Goal: Navigation & Orientation: Find specific page/section

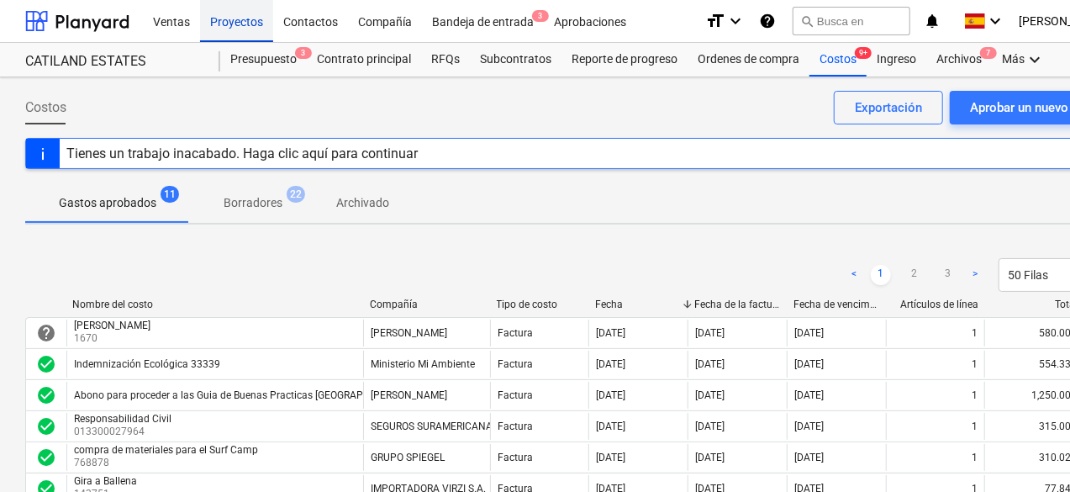
click at [244, 27] on div "Proyectos" at bounding box center [236, 20] width 73 height 43
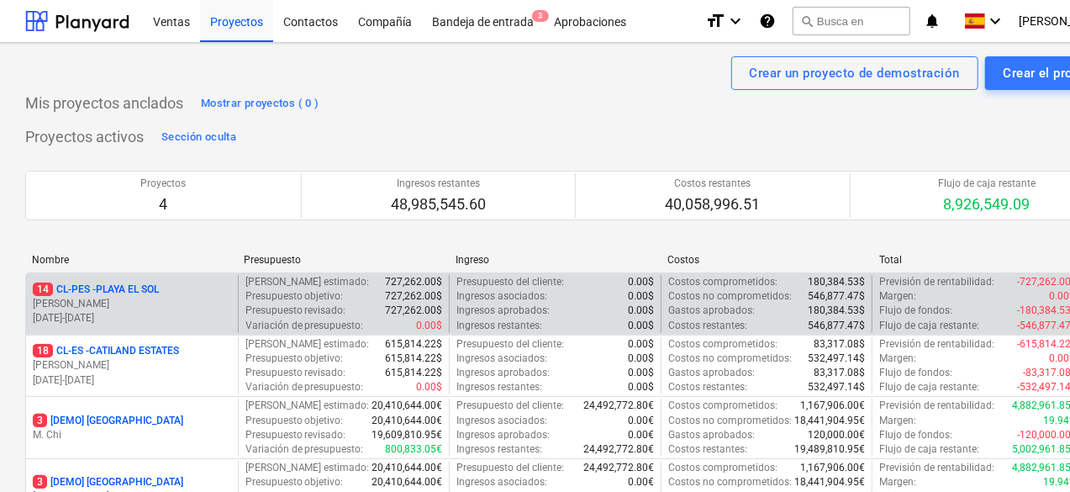
click at [129, 305] on p "[PERSON_NAME]" at bounding box center [132, 304] width 198 height 14
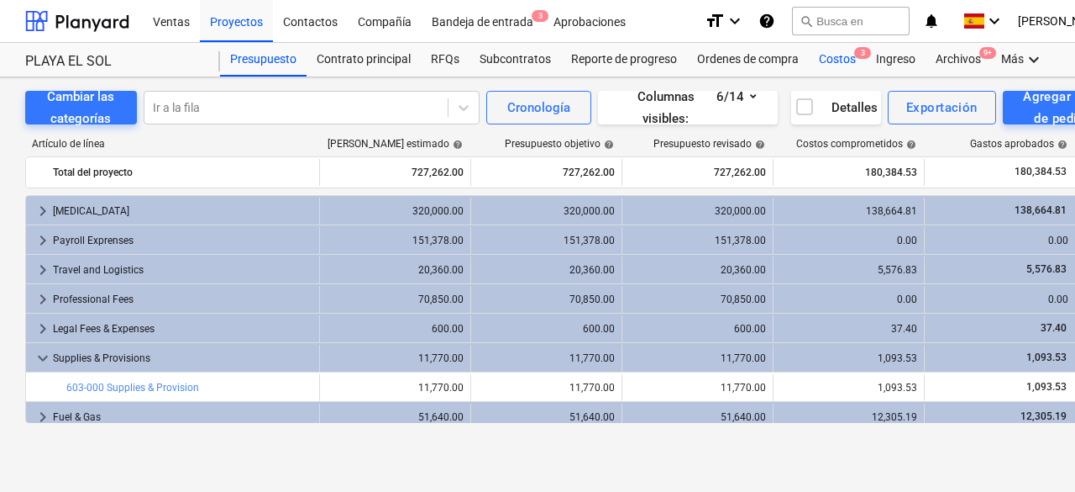
click at [848, 56] on div "Costos 3" at bounding box center [837, 60] width 57 height 34
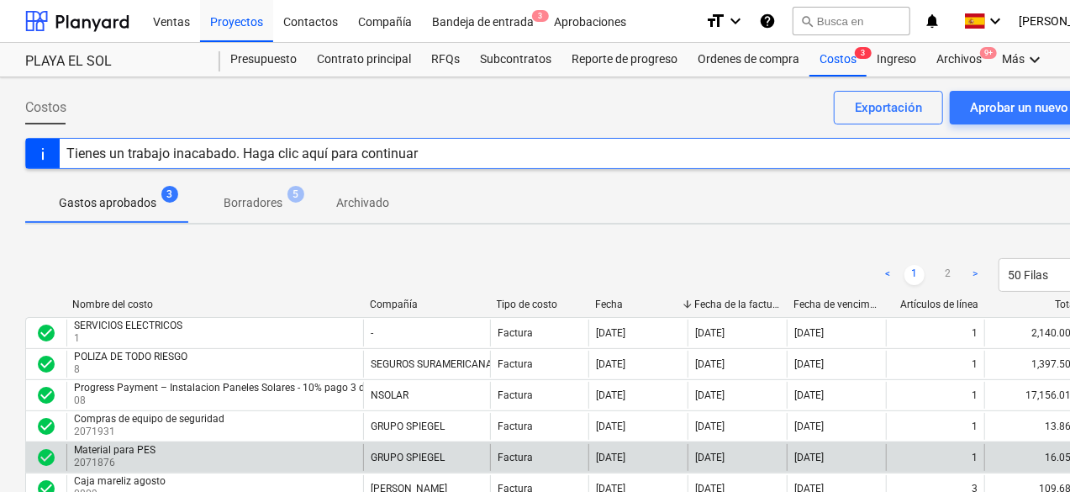
scroll to position [168, 0]
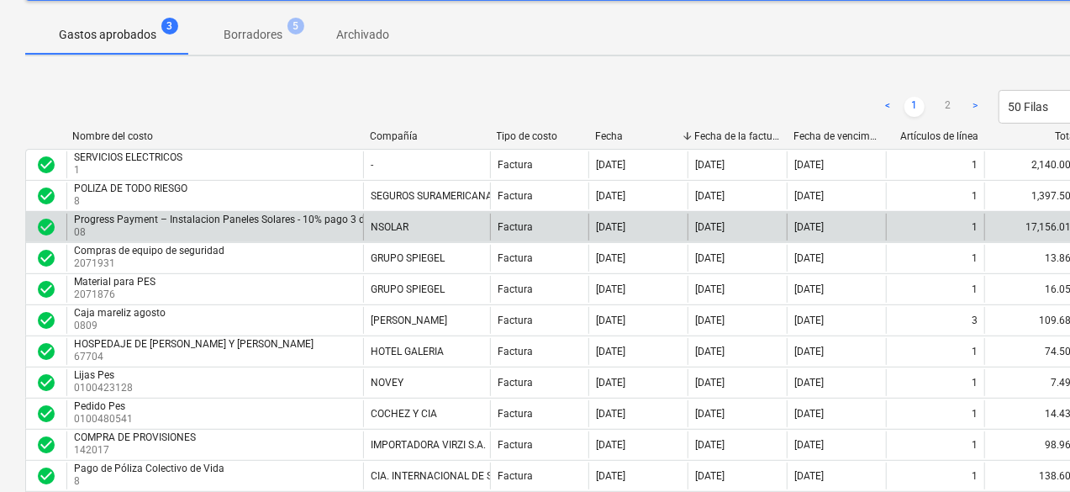
click at [530, 232] on div "Factura" at bounding box center [539, 226] width 99 height 27
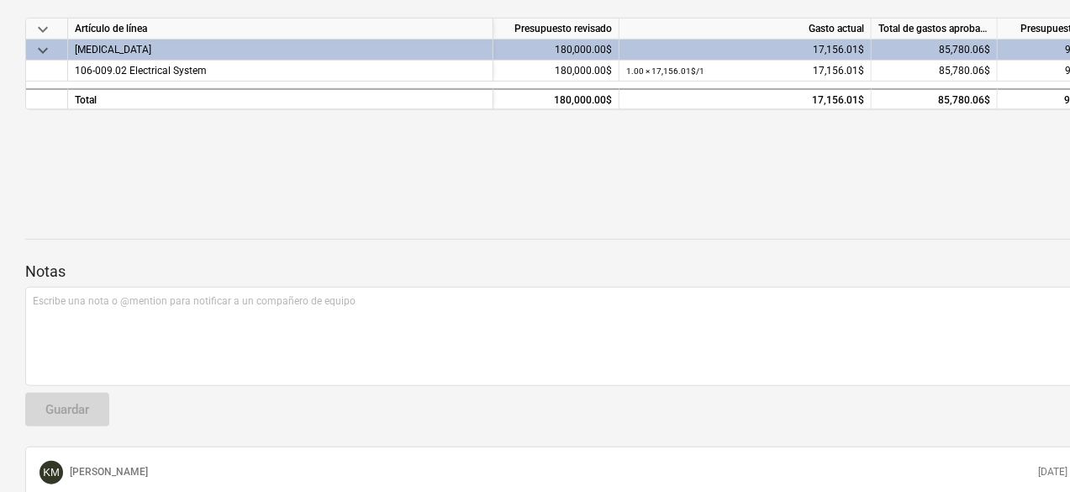
scroll to position [178, 0]
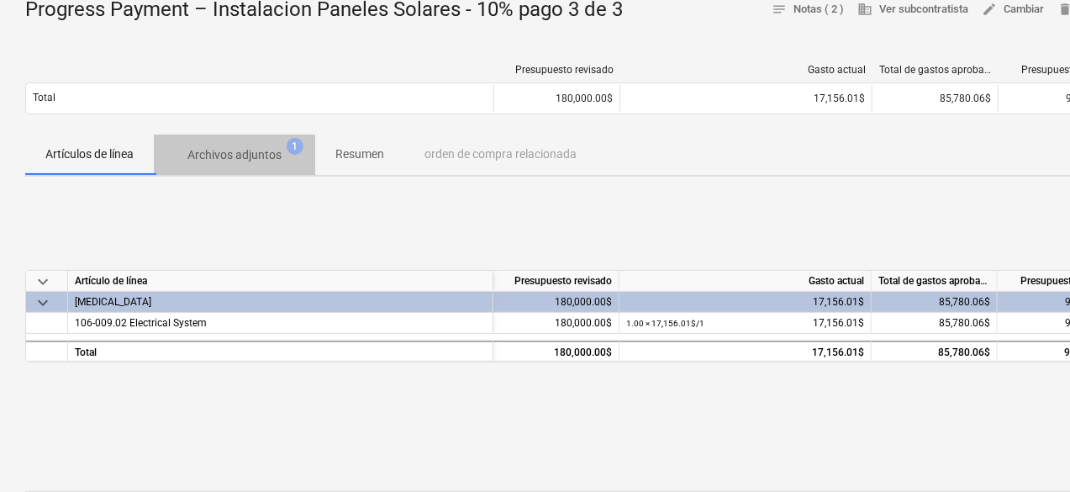
click at [243, 148] on p "Archivos adjuntos" at bounding box center [234, 155] width 94 height 18
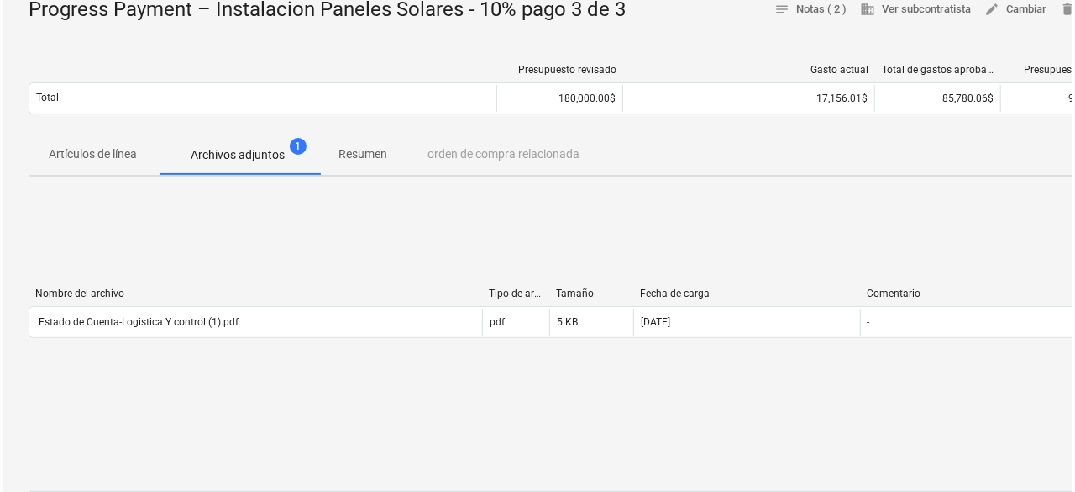
scroll to position [430, 0]
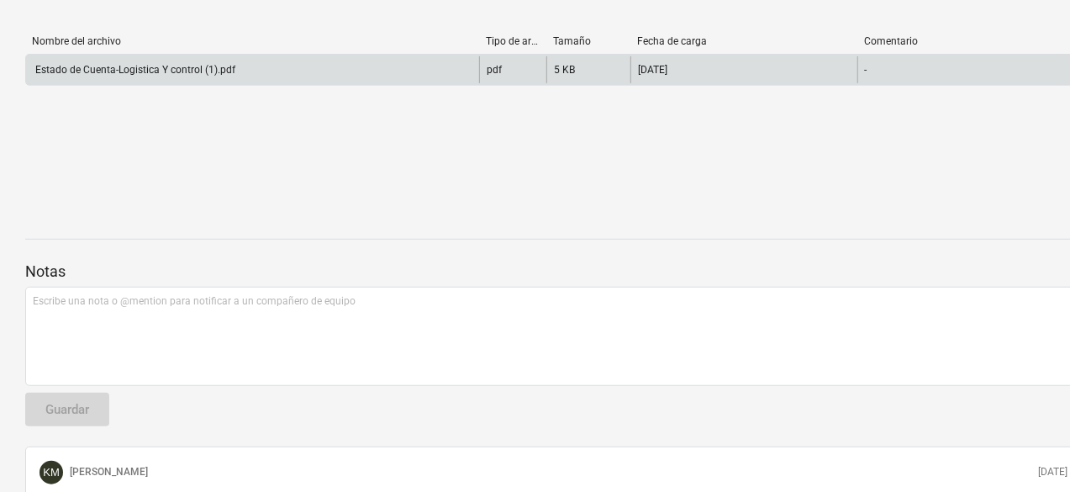
click at [502, 77] on div "pdf" at bounding box center [512, 69] width 67 height 27
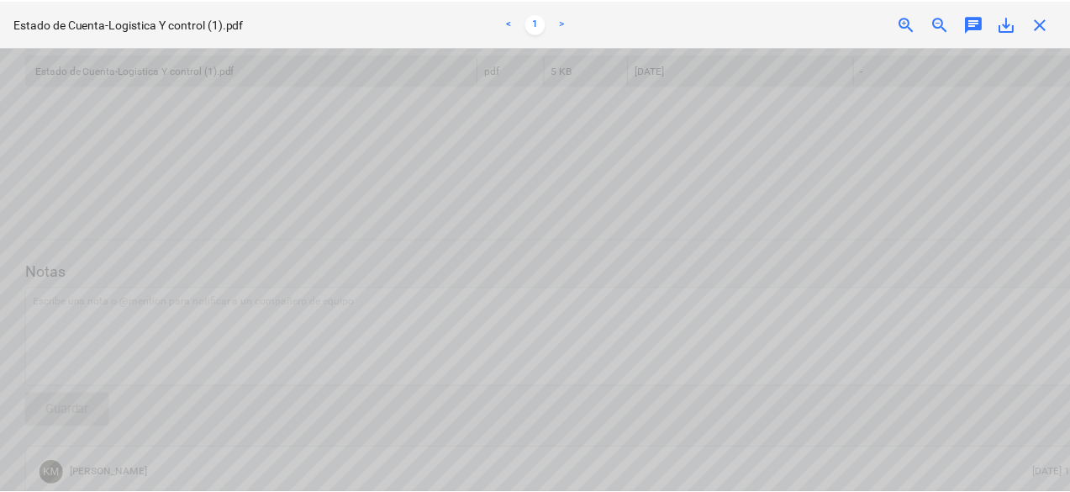
scroll to position [0, 0]
click at [1040, 24] on span "close" at bounding box center [1045, 23] width 20 height 20
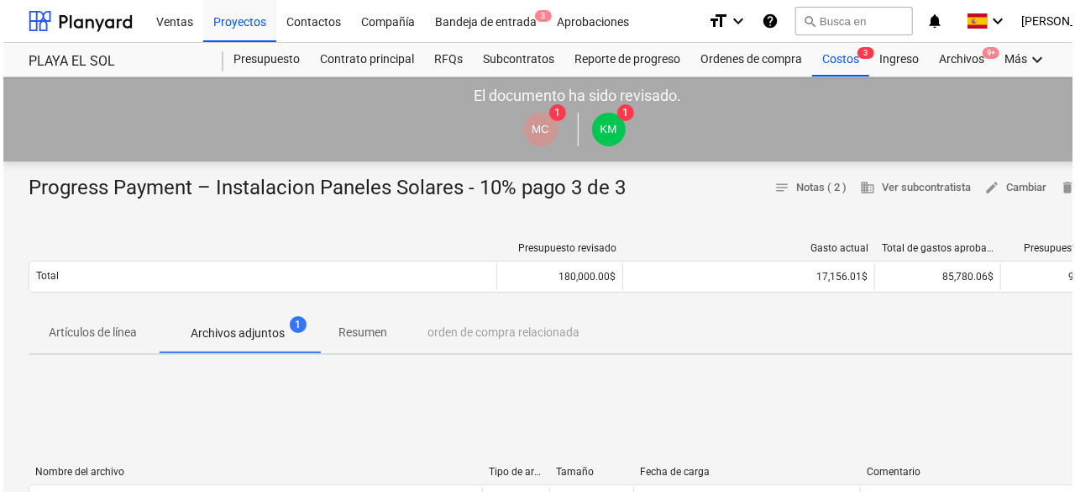
scroll to position [252, 0]
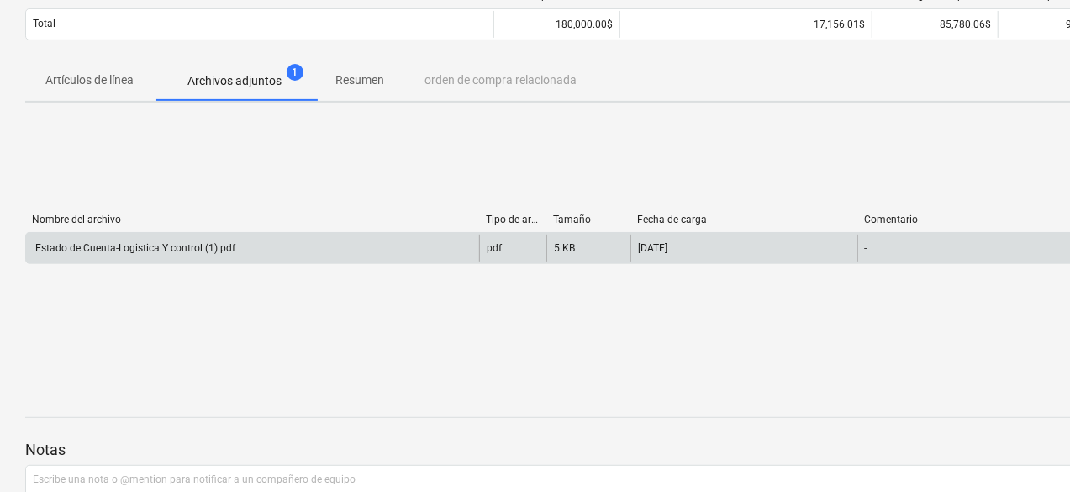
click at [497, 238] on div "pdf" at bounding box center [512, 247] width 67 height 27
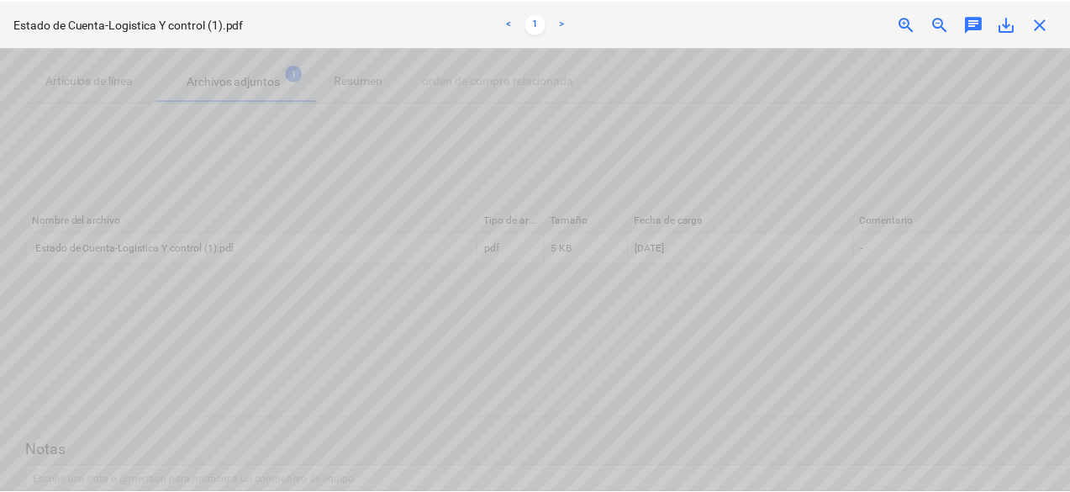
scroll to position [0, 0]
click at [1041, 18] on span "close" at bounding box center [1045, 23] width 20 height 20
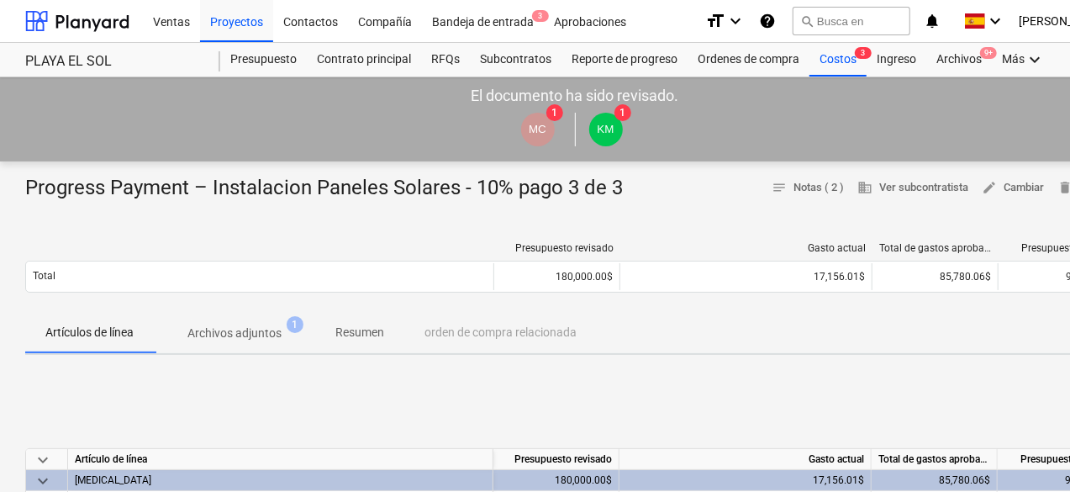
scroll to position [178, 0]
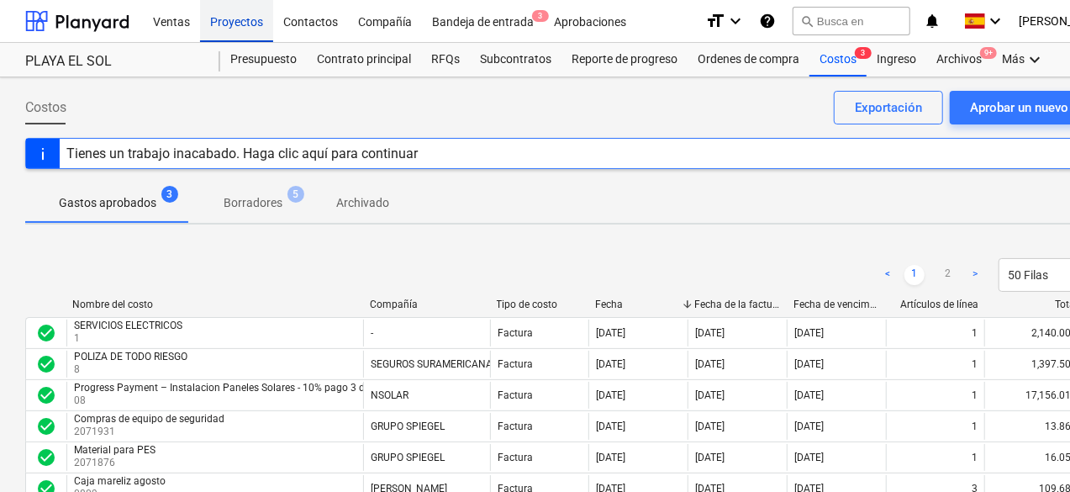
click at [234, 15] on div "Proyectos" at bounding box center [236, 20] width 73 height 43
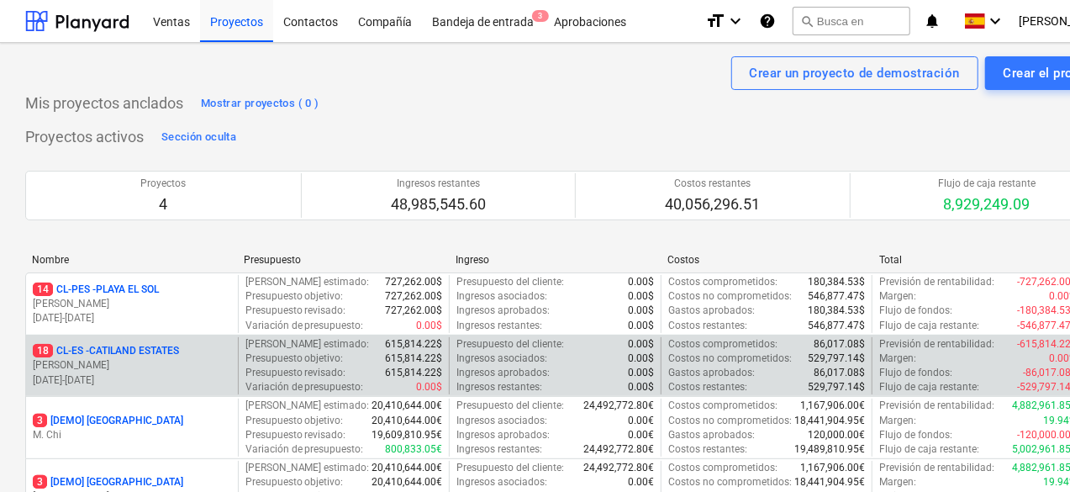
click at [157, 349] on p "18 CL-ES - CATILAND ESTATES" at bounding box center [106, 351] width 146 height 14
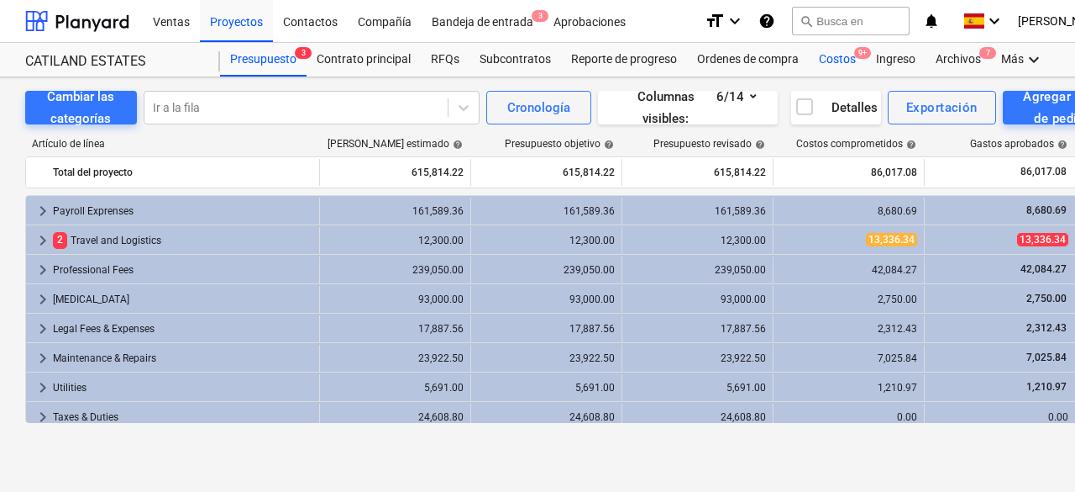
click at [841, 58] on div "Costos 9+" at bounding box center [837, 60] width 57 height 34
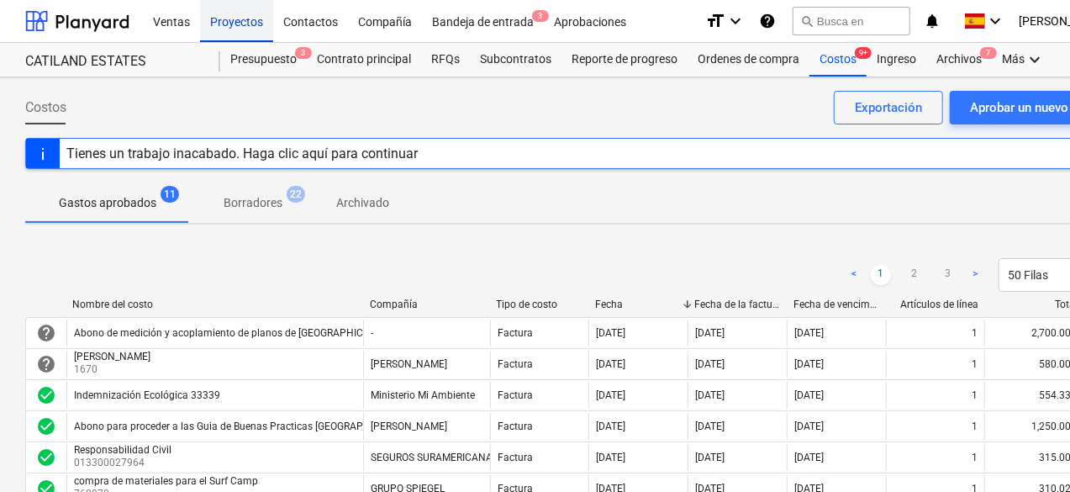
click at [253, 18] on div "Proyectos" at bounding box center [236, 20] width 73 height 43
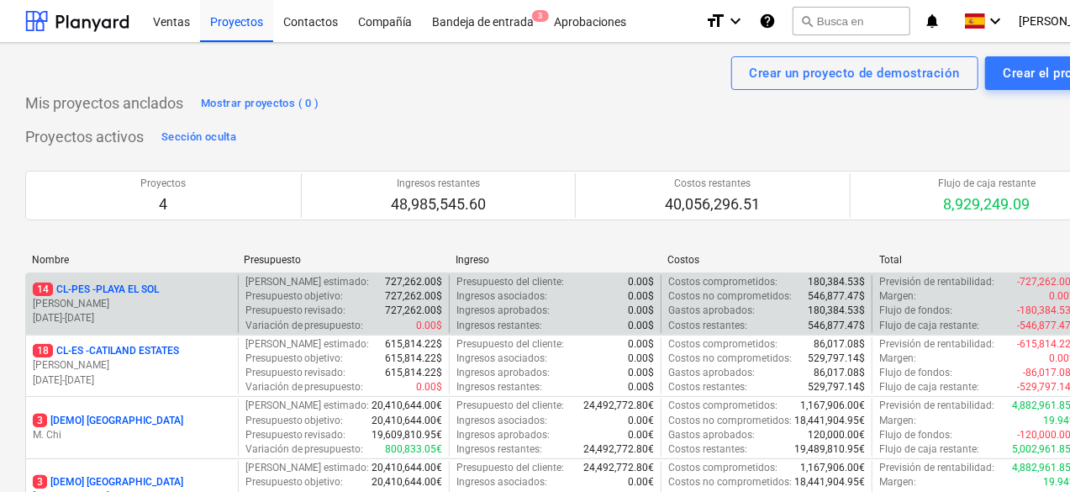
click at [131, 311] on p "[DATE] - [DATE]" at bounding box center [132, 318] width 198 height 14
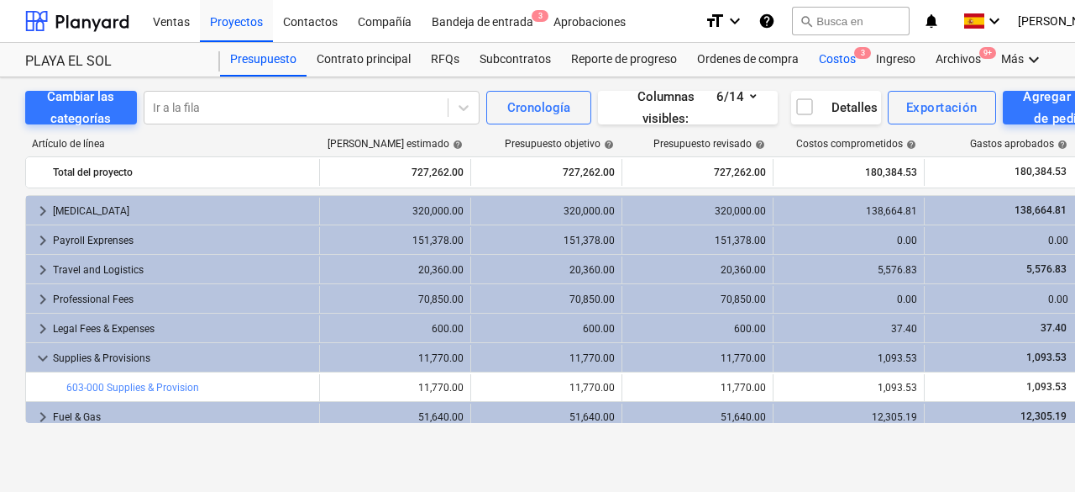
click at [834, 51] on div "Costos 3" at bounding box center [837, 60] width 57 height 34
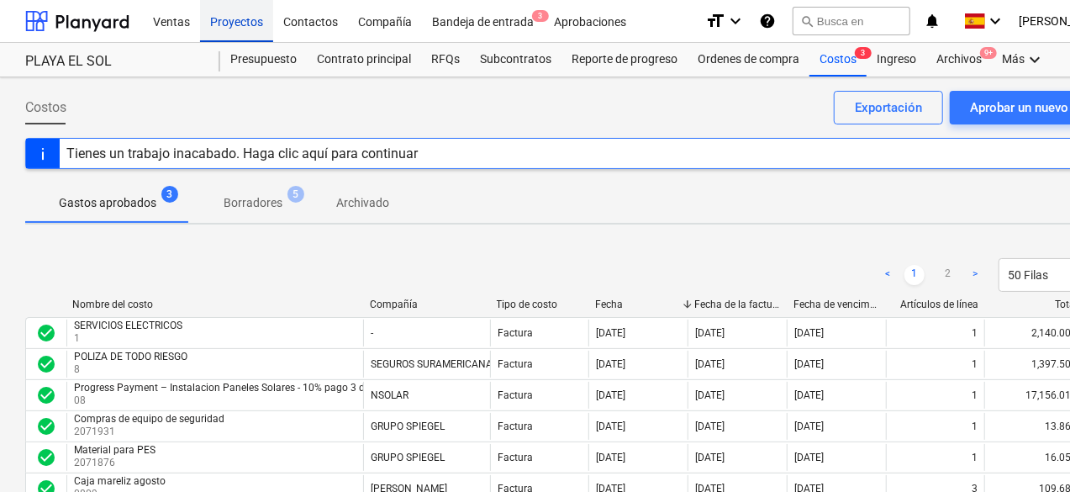
click at [235, 16] on div "Proyectos" at bounding box center [236, 20] width 73 height 43
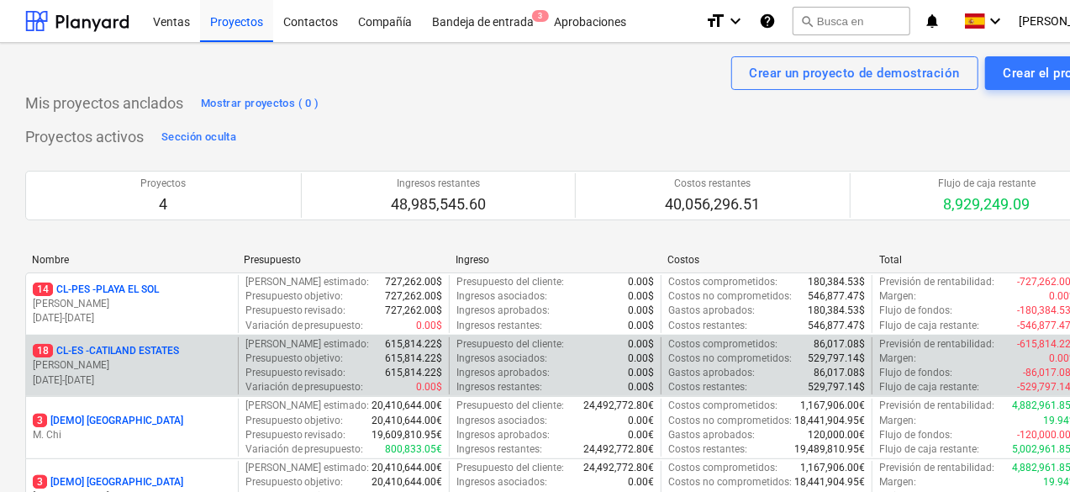
click at [131, 350] on p "18 CL-ES - CATILAND ESTATES" at bounding box center [106, 351] width 146 height 14
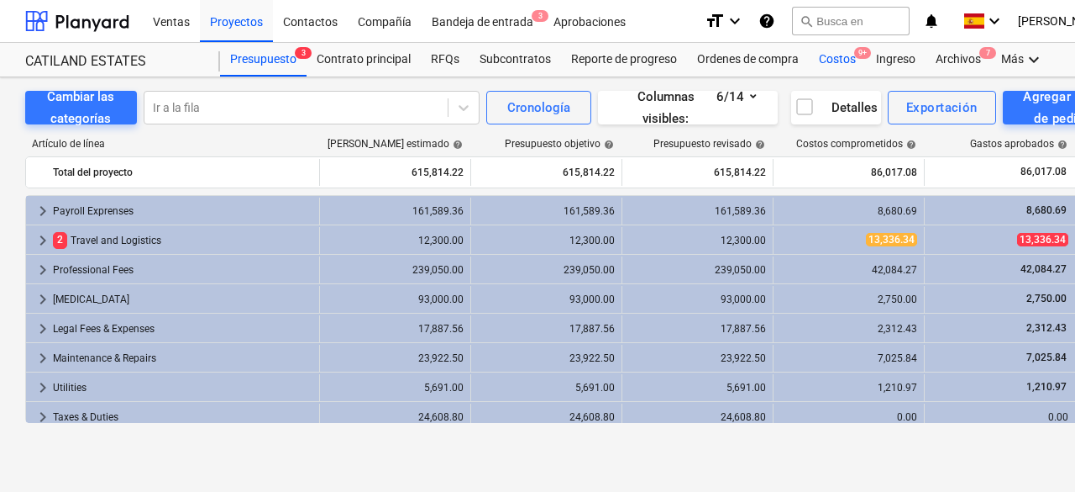
click at [809, 53] on div "Costos 9+" at bounding box center [837, 60] width 57 height 34
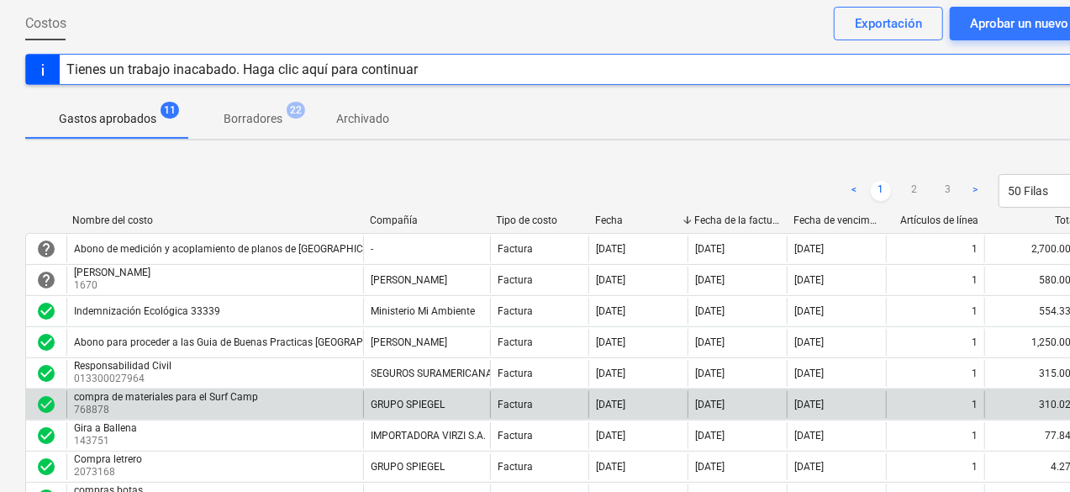
scroll to position [168, 0]
